Goal: Task Accomplishment & Management: Use online tool/utility

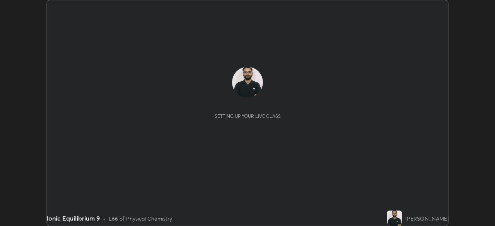
scroll to position [226, 495]
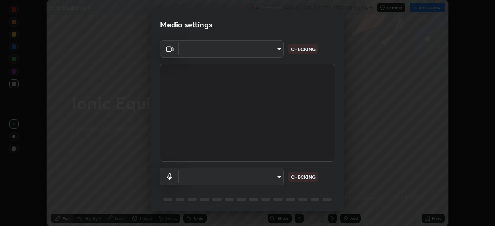
type input "c35a285883de36ed13854a1fbed0525b0d3f8b863e97d5e3b573df760e09333d"
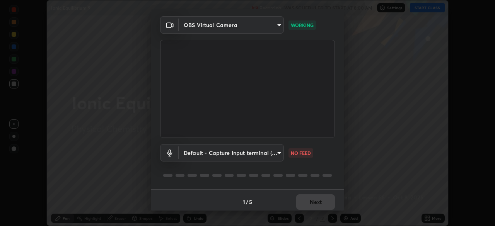
scroll to position [27, 0]
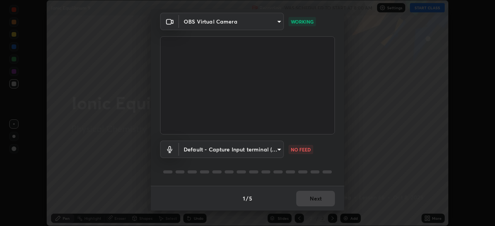
click at [272, 146] on body "Erase all Ionic Equilibrium 9 Recording WAS SCHEDULED TO START AT 8:00 AM Setti…" at bounding box center [247, 113] width 495 height 226
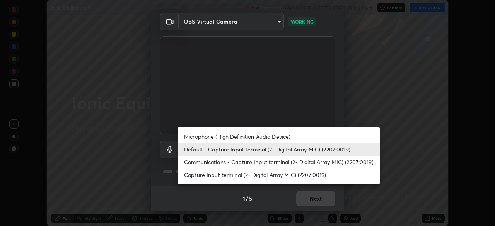
click at [274, 136] on li "Microphone (High Definition Audio Device)" at bounding box center [279, 136] width 202 height 13
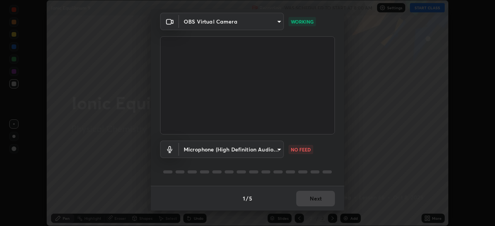
click at [271, 151] on body "Erase all Ionic Equilibrium 9 Recording WAS SCHEDULED TO START AT 8:00 AM Setti…" at bounding box center [247, 113] width 495 height 226
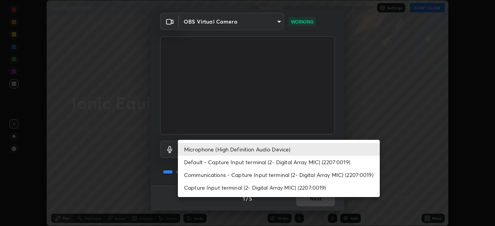
click at [277, 158] on li "Default - Capture Input terminal (2- Digital Array MIC) (2207:0019)" at bounding box center [279, 162] width 202 height 13
type input "default"
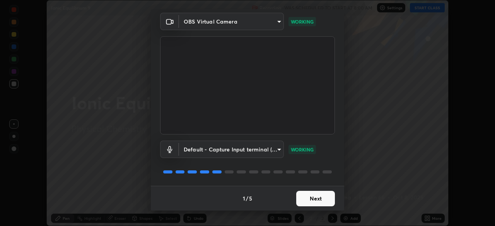
click at [316, 199] on button "Next" at bounding box center [315, 198] width 39 height 15
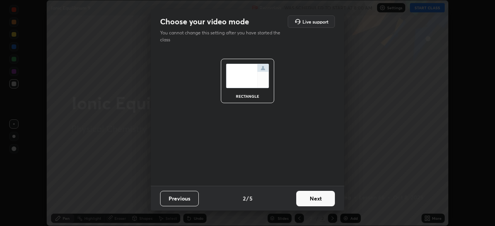
scroll to position [0, 0]
click at [316, 198] on button "Next" at bounding box center [315, 198] width 39 height 15
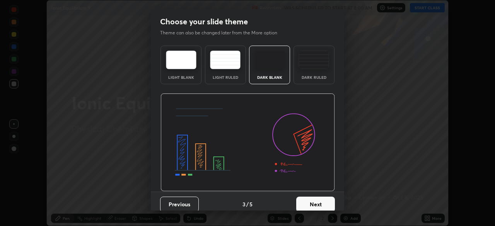
click at [315, 198] on button "Next" at bounding box center [315, 204] width 39 height 15
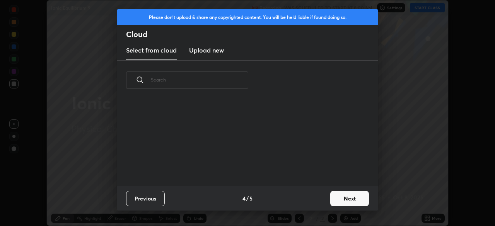
scroll to position [86, 248]
click at [341, 195] on button "Next" at bounding box center [349, 198] width 39 height 15
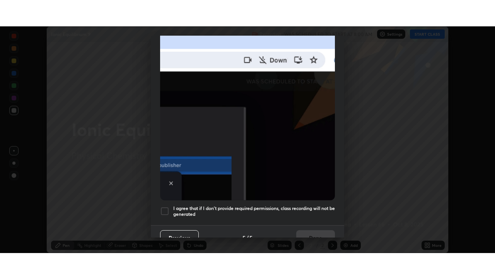
scroll to position [185, 0]
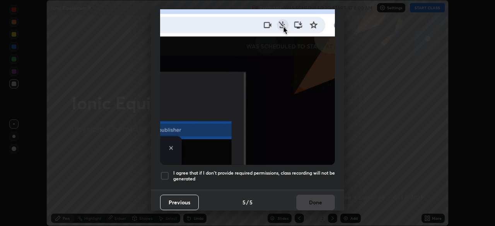
click at [308, 170] on h5 "I agree that if I don't provide required permissions, class recording will not …" at bounding box center [254, 176] width 162 height 12
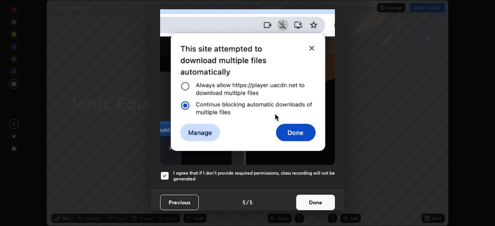
click at [308, 200] on button "Done" at bounding box center [315, 202] width 39 height 15
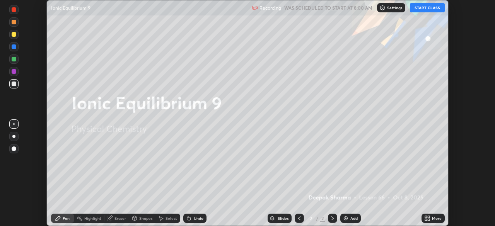
click at [433, 7] on button "START CLASS" at bounding box center [427, 7] width 35 height 9
click at [432, 217] on div "More" at bounding box center [437, 219] width 10 height 4
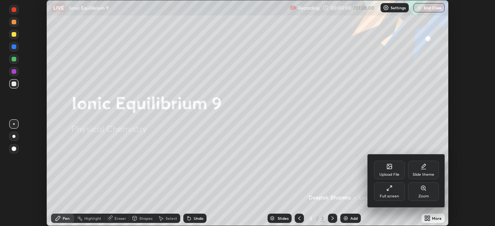
click at [392, 195] on div "Full screen" at bounding box center [389, 197] width 19 height 4
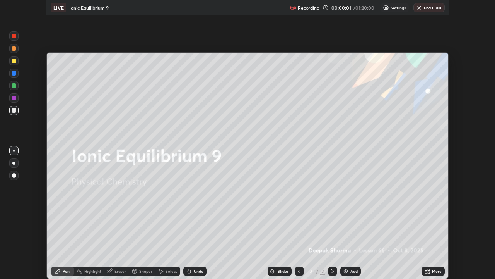
scroll to position [279, 495]
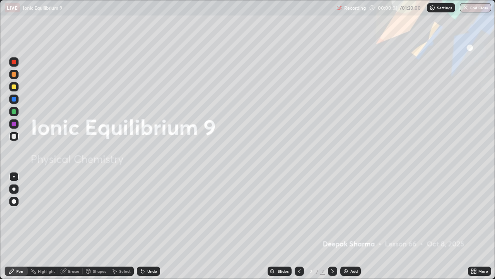
click at [351, 226] on div "Add" at bounding box center [354, 271] width 7 height 4
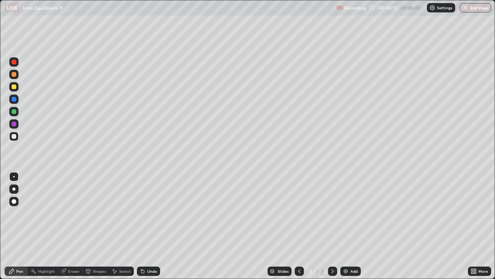
click at [97, 226] on div "Shapes" at bounding box center [96, 270] width 26 height 9
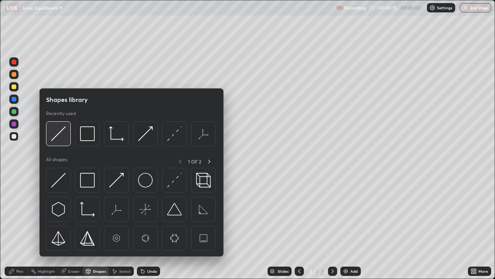
click at [58, 130] on img at bounding box center [58, 133] width 15 height 15
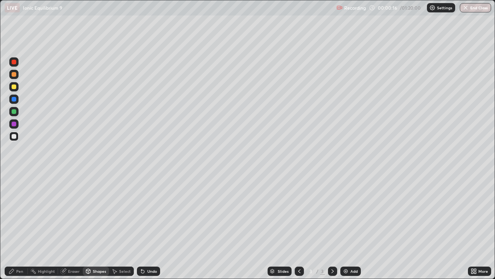
click at [17, 90] on div at bounding box center [13, 86] width 9 height 9
click at [19, 226] on div "Pen" at bounding box center [19, 271] width 7 height 4
click at [17, 76] on div at bounding box center [13, 74] width 9 height 9
click at [17, 134] on div at bounding box center [13, 136] width 9 height 9
click at [17, 86] on div at bounding box center [13, 86] width 9 height 9
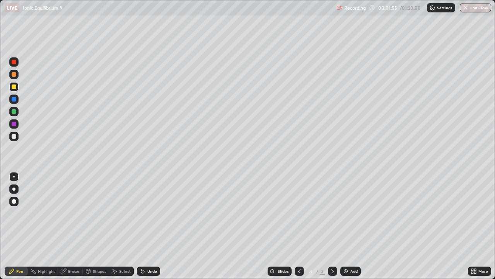
click at [18, 136] on div at bounding box center [13, 136] width 9 height 9
click at [17, 112] on div at bounding box center [13, 111] width 9 height 9
click at [69, 226] on div "Eraser" at bounding box center [74, 271] width 12 height 4
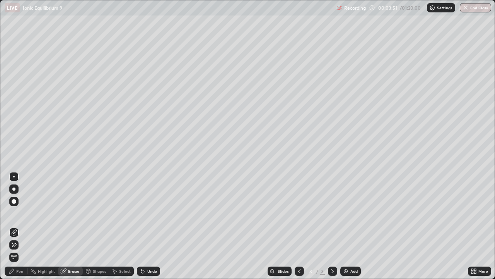
click at [19, 226] on div "Pen" at bounding box center [16, 270] width 23 height 9
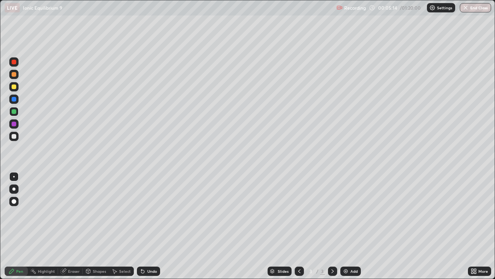
click at [18, 99] on div at bounding box center [13, 98] width 9 height 9
click at [18, 124] on div at bounding box center [13, 123] width 9 height 9
click at [149, 226] on div "Undo" at bounding box center [152, 271] width 10 height 4
click at [17, 136] on div at bounding box center [13, 136] width 9 height 9
click at [346, 226] on div "Add" at bounding box center [351, 270] width 21 height 9
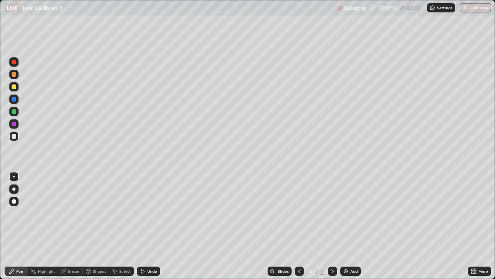
click at [16, 76] on div at bounding box center [13, 74] width 9 height 9
click at [18, 139] on div at bounding box center [13, 136] width 9 height 12
click at [152, 226] on div "Undo" at bounding box center [152, 271] width 10 height 4
click at [150, 226] on div "Undo" at bounding box center [152, 271] width 10 height 4
click at [301, 226] on icon at bounding box center [299, 271] width 6 height 6
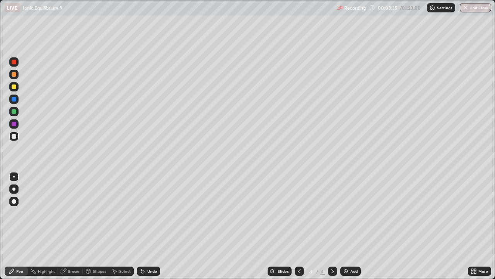
click at [15, 74] on div at bounding box center [14, 74] width 5 height 5
click at [17, 87] on div at bounding box center [13, 86] width 9 height 9
click at [17, 136] on div at bounding box center [13, 136] width 9 height 9
click at [18, 123] on div at bounding box center [13, 123] width 9 height 9
click at [17, 135] on div at bounding box center [13, 136] width 9 height 9
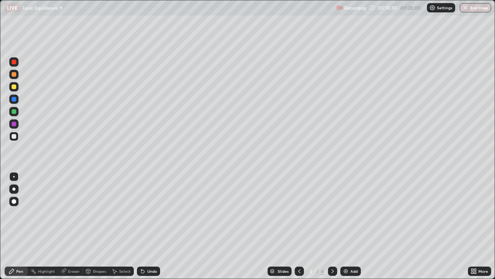
click at [17, 113] on div at bounding box center [13, 111] width 9 height 9
click at [19, 96] on div at bounding box center [14, 99] width 12 height 12
click at [353, 226] on div "Add" at bounding box center [354, 271] width 7 height 4
click at [15, 84] on div at bounding box center [13, 86] width 9 height 9
click at [349, 226] on div "Add" at bounding box center [351, 270] width 21 height 9
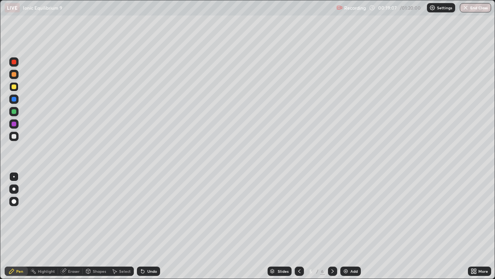
click at [17, 111] on div at bounding box center [13, 111] width 9 height 9
click at [14, 75] on div at bounding box center [14, 74] width 5 height 5
click at [298, 226] on icon at bounding box center [299, 271] width 6 height 6
click at [331, 226] on icon at bounding box center [333, 271] width 6 height 6
click at [17, 96] on div at bounding box center [13, 98] width 9 height 9
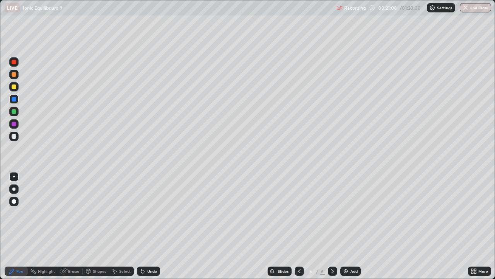
click at [17, 111] on div at bounding box center [13, 111] width 9 height 9
click at [18, 75] on div at bounding box center [13, 74] width 9 height 9
click at [17, 138] on div at bounding box center [13, 136] width 9 height 9
click at [16, 77] on div at bounding box center [13, 74] width 9 height 9
click at [18, 136] on div at bounding box center [13, 136] width 9 height 9
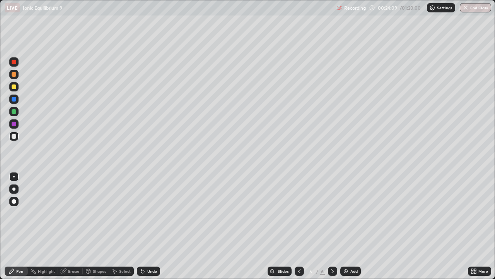
click at [351, 226] on div "Add" at bounding box center [354, 271] width 7 height 4
click at [18, 87] on div at bounding box center [13, 86] width 9 height 9
click at [17, 112] on div at bounding box center [13, 111] width 9 height 9
click at [18, 135] on div at bounding box center [13, 136] width 9 height 9
click at [300, 226] on icon at bounding box center [299, 271] width 6 height 6
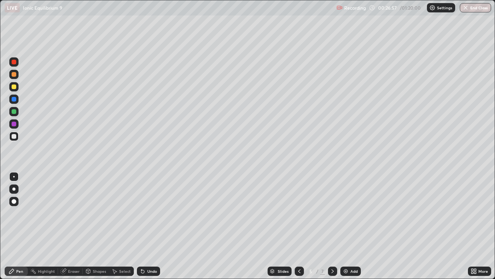
click at [353, 226] on div "Add" at bounding box center [354, 271] width 7 height 4
click at [18, 87] on div at bounding box center [13, 86] width 9 height 9
click at [17, 113] on div at bounding box center [13, 111] width 9 height 9
click at [16, 74] on div at bounding box center [14, 74] width 5 height 5
click at [150, 226] on div "Undo" at bounding box center [152, 271] width 10 height 4
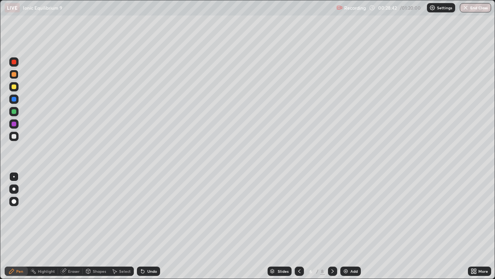
click at [17, 123] on div at bounding box center [13, 123] width 9 height 9
click at [299, 226] on icon at bounding box center [299, 271] width 6 height 6
click at [147, 226] on div "Undo" at bounding box center [152, 271] width 10 height 4
click at [14, 136] on div at bounding box center [14, 136] width 5 height 5
click at [331, 226] on icon at bounding box center [333, 271] width 6 height 6
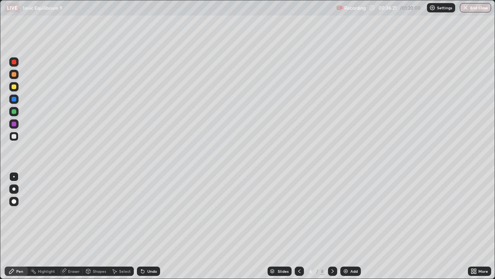
click at [348, 226] on img at bounding box center [346, 271] width 6 height 6
click at [16, 85] on div at bounding box center [14, 86] width 5 height 5
click at [18, 115] on div at bounding box center [13, 111] width 9 height 12
click at [14, 74] on div at bounding box center [14, 74] width 5 height 5
click at [17, 113] on div at bounding box center [13, 111] width 9 height 9
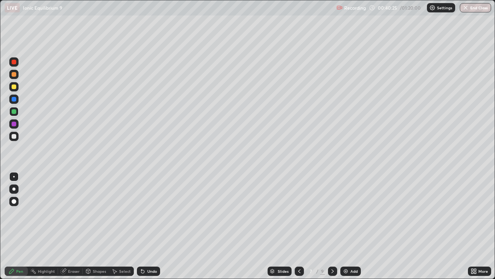
click at [17, 96] on div at bounding box center [13, 98] width 9 height 9
click at [152, 226] on div "Undo" at bounding box center [152, 271] width 10 height 4
click at [17, 111] on div at bounding box center [13, 111] width 9 height 9
click at [346, 226] on img at bounding box center [346, 271] width 6 height 6
click at [15, 88] on div at bounding box center [14, 86] width 5 height 5
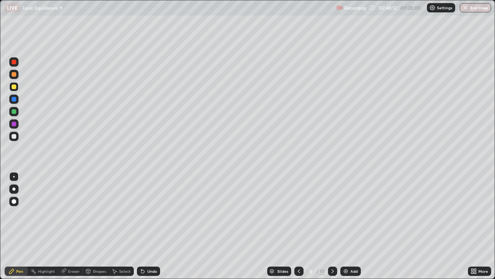
click at [17, 112] on div at bounding box center [13, 111] width 9 height 9
click at [15, 75] on div at bounding box center [14, 74] width 5 height 5
click at [72, 226] on div "Eraser" at bounding box center [74, 271] width 12 height 4
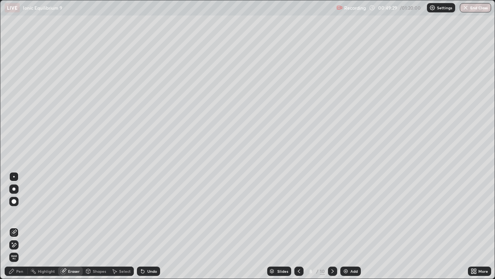
click at [18, 226] on div "Pen" at bounding box center [16, 270] width 23 height 9
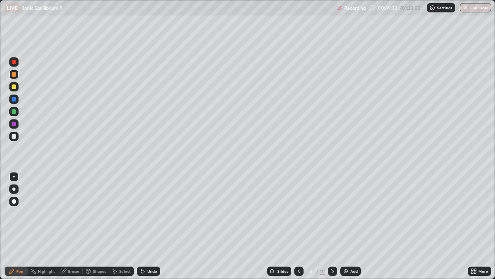
click at [17, 123] on div at bounding box center [13, 123] width 9 height 9
click at [14, 136] on div at bounding box center [14, 136] width 5 height 5
click at [351, 226] on div "Add" at bounding box center [351, 270] width 21 height 9
click at [18, 86] on div at bounding box center [13, 86] width 9 height 9
click at [17, 111] on div at bounding box center [13, 111] width 9 height 9
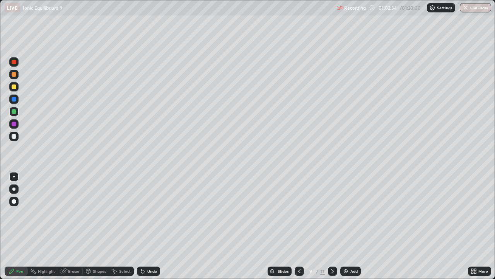
click at [142, 226] on icon at bounding box center [142, 271] width 3 height 3
click at [15, 98] on div at bounding box center [14, 99] width 5 height 5
click at [18, 137] on div at bounding box center [13, 136] width 9 height 9
click at [351, 226] on div "Add" at bounding box center [354, 271] width 7 height 4
click at [18, 87] on div at bounding box center [13, 86] width 9 height 9
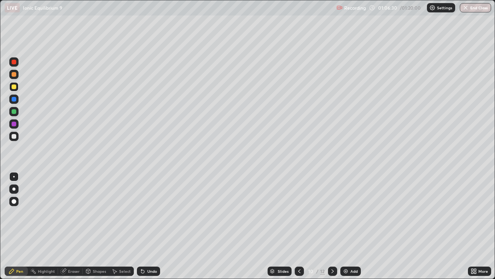
click at [15, 138] on div at bounding box center [14, 136] width 5 height 5
click at [344, 226] on img at bounding box center [346, 271] width 6 height 6
click at [12, 85] on div at bounding box center [14, 86] width 5 height 5
click at [15, 137] on div at bounding box center [14, 136] width 5 height 5
click at [349, 226] on div "Add" at bounding box center [351, 270] width 21 height 9
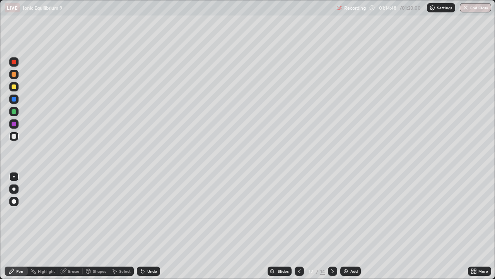
click at [18, 88] on div at bounding box center [13, 86] width 9 height 9
click at [18, 111] on div at bounding box center [13, 111] width 9 height 9
click at [15, 137] on div at bounding box center [14, 136] width 5 height 5
click at [298, 226] on icon at bounding box center [299, 271] width 2 height 4
click at [332, 226] on icon at bounding box center [333, 271] width 2 height 4
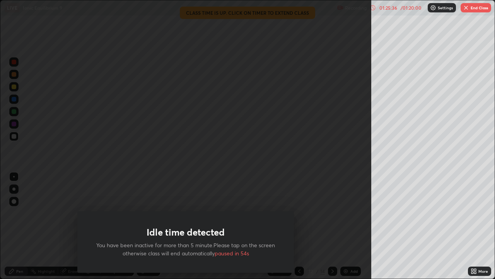
click at [64, 179] on div "Idle time detected You have been inactive for more than 5 minute.Please tap on …" at bounding box center [186, 139] width 372 height 279
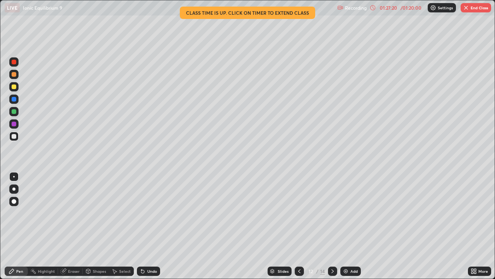
click at [471, 10] on button "End Class" at bounding box center [476, 7] width 31 height 9
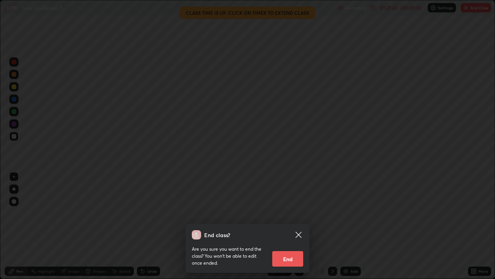
click at [290, 226] on button "End" at bounding box center [287, 258] width 31 height 15
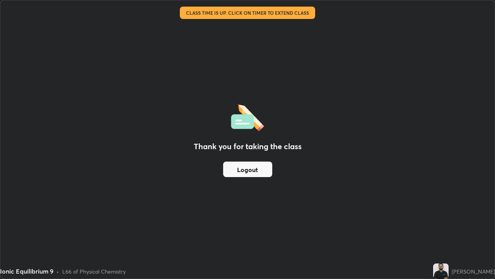
click at [250, 168] on button "Logout" at bounding box center [247, 168] width 49 height 15
